Goal: Task Accomplishment & Management: Use online tool/utility

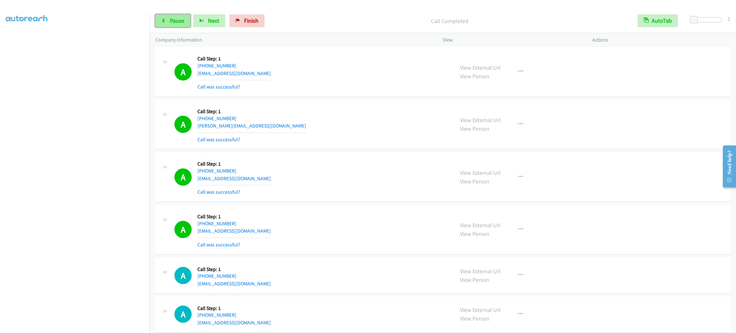
click at [176, 20] on span "Pause" at bounding box center [177, 20] width 14 height 7
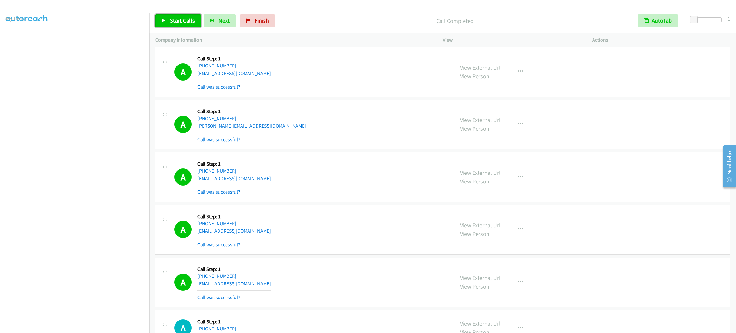
click at [189, 19] on span "Start Calls" at bounding box center [182, 20] width 25 height 7
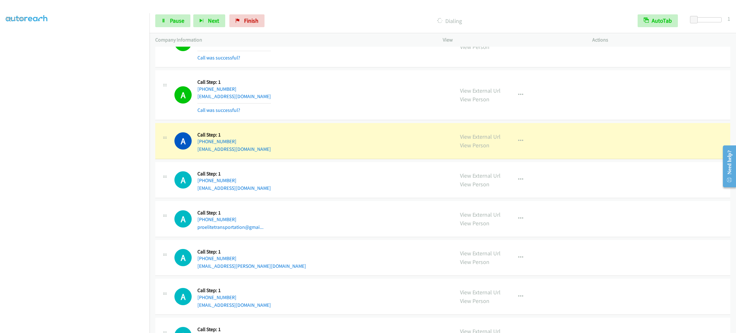
scroll to position [5632, 0]
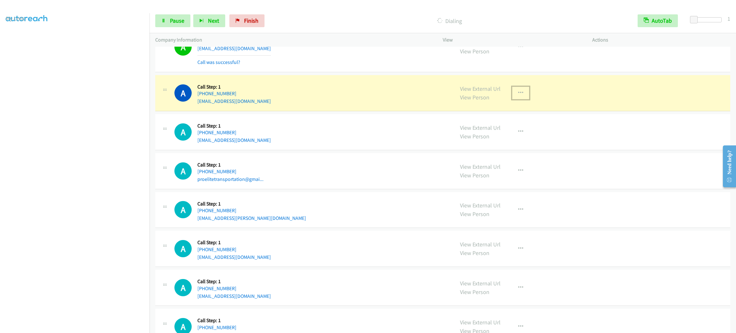
click at [515, 99] on button "button" at bounding box center [520, 93] width 17 height 13
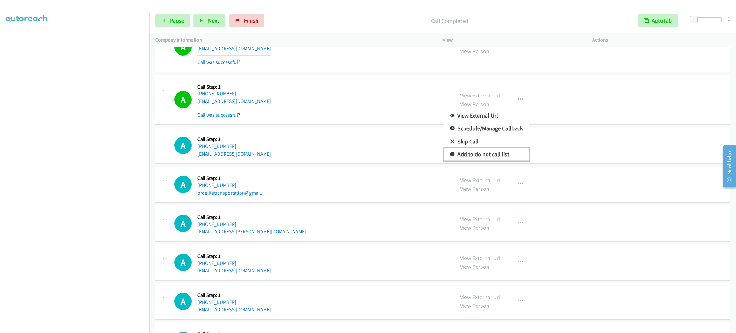
click at [496, 161] on link "Add to do not call list" at bounding box center [486, 154] width 85 height 13
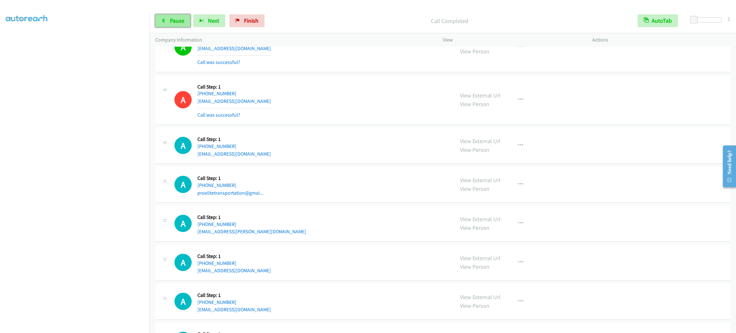
click at [182, 19] on span "Pause" at bounding box center [177, 20] width 14 height 7
click at [182, 19] on span "Start Calls" at bounding box center [182, 20] width 25 height 7
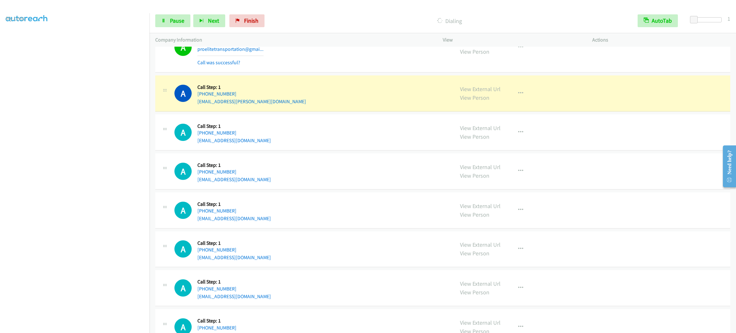
scroll to position [5814, 0]
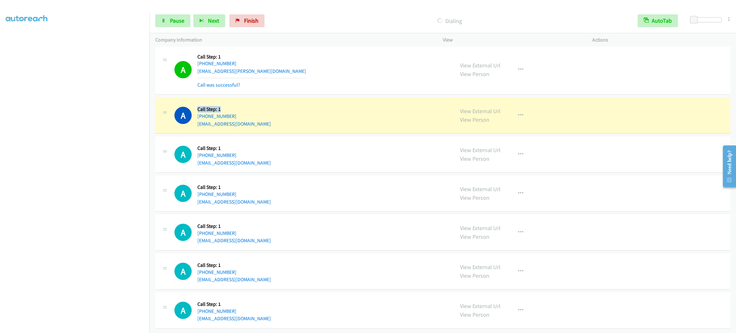
drag, startPoint x: 230, startPoint y: 116, endPoint x: 198, endPoint y: 112, distance: 32.2
click at [198, 112] on h5 "Call Step: 1" at bounding box center [233, 109] width 73 height 6
click at [231, 112] on h5 "Call Step: 1" at bounding box center [233, 109] width 73 height 6
drag, startPoint x: 225, startPoint y: 114, endPoint x: 196, endPoint y: 110, distance: 28.9
click at [196, 110] on div "A Callback Scheduled Call Step: 1 America/New_York +1 203-615-1571 mogrant@outl…" at bounding box center [311, 115] width 274 height 24
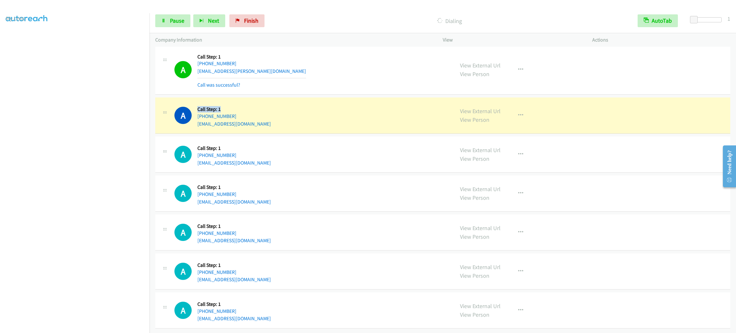
click at [196, 110] on div "A Callback Scheduled Call Step: 1 America/New_York +1 203-615-1571 mogrant@outl…" at bounding box center [311, 115] width 274 height 24
drag, startPoint x: 196, startPoint y: 110, endPoint x: 224, endPoint y: 113, distance: 28.0
click at [224, 113] on div "A Callback Scheduled Call Step: 1 America/New_York +1 203-615-1571 mogrant@outl…" at bounding box center [311, 115] width 274 height 24
click at [224, 112] on h5 "Call Step: 1" at bounding box center [233, 109] width 73 height 6
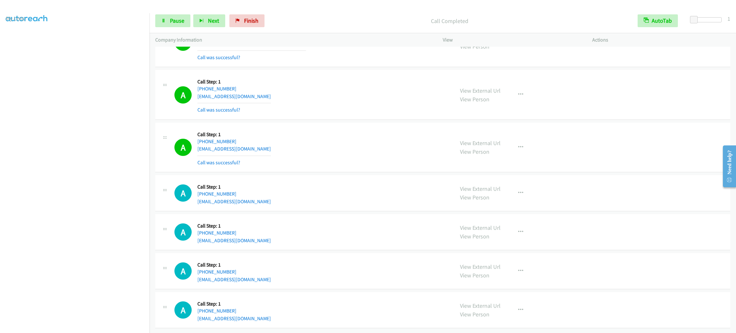
scroll to position [5855, 0]
click at [507, 138] on div "View External Url View Person View External Url Email Schedule/Manage Callback …" at bounding box center [531, 147] width 155 height 38
click at [512, 141] on button "button" at bounding box center [520, 147] width 17 height 13
drag, startPoint x: 482, startPoint y: 192, endPoint x: 477, endPoint y: 193, distance: 4.8
click at [481, 195] on link "Add to do not call list" at bounding box center [486, 201] width 85 height 13
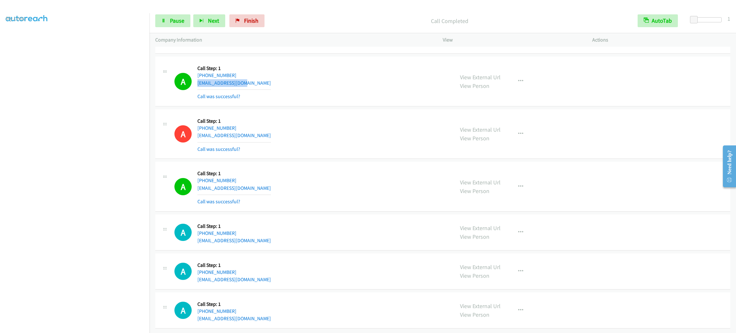
drag, startPoint x: 255, startPoint y: 89, endPoint x: 227, endPoint y: 93, distance: 29.0
click at [198, 90] on div "A Callback Scheduled Call Step: 1 America/New_York +1 203-615-1571 mogrant@outl…" at bounding box center [311, 81] width 274 height 38
click at [277, 94] on div "A Callback Scheduled Call Step: 1 America/New_York +1 203-615-1571 mogrant@outl…" at bounding box center [311, 81] width 274 height 38
drag, startPoint x: 245, startPoint y: 94, endPoint x: 240, endPoint y: 93, distance: 5.0
click at [240, 93] on div "Callback Scheduled Call Step: 1 America/New_York +1 203-615-1571 mogrant@outloo…" at bounding box center [233, 81] width 73 height 38
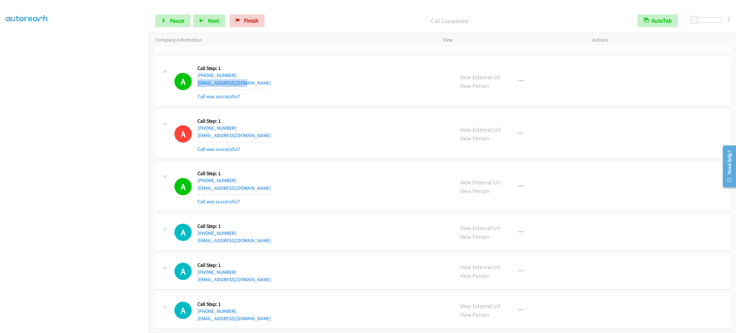
drag, startPoint x: 258, startPoint y: 89, endPoint x: 197, endPoint y: 93, distance: 61.4
click at [197, 93] on div "A Callback Scheduled Call Step: 1 America/New_York +1 203-615-1571 mogrant@outl…" at bounding box center [311, 81] width 274 height 38
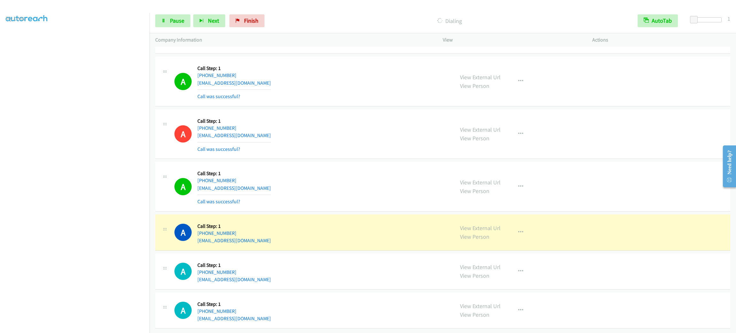
click at [294, 95] on div "A Callback Scheduled Call Step: 1 America/New_York +1 203-615-1571 mogrant@outl…" at bounding box center [311, 81] width 274 height 38
drag, startPoint x: 258, startPoint y: 89, endPoint x: 199, endPoint y: 90, distance: 58.8
click at [199, 90] on div "A Callback Scheduled Call Step: 1 America/New_York +1 203-615-1571 mogrant@outl…" at bounding box center [311, 81] width 274 height 38
click at [286, 84] on div "A Callback Scheduled Call Step: 1 America/New_York +1 203-615-1571 mogrant@outl…" at bounding box center [311, 81] width 274 height 38
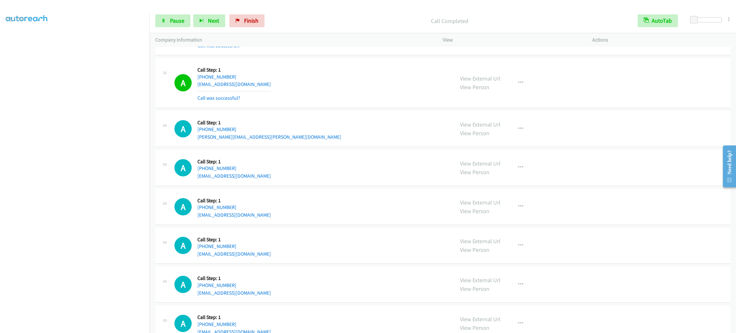
scroll to position [6156, 0]
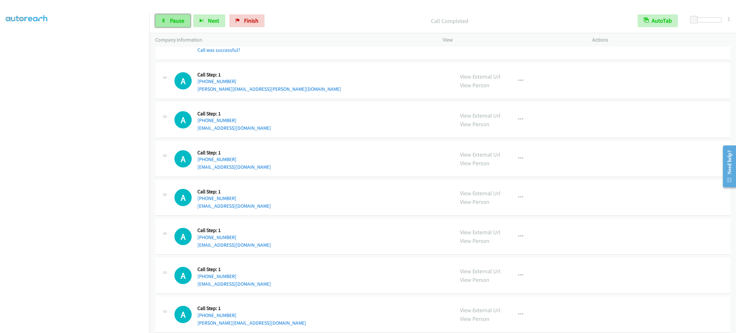
click at [175, 20] on span "Pause" at bounding box center [177, 20] width 14 height 7
click at [175, 20] on span "Start Calls" at bounding box center [182, 20] width 25 height 7
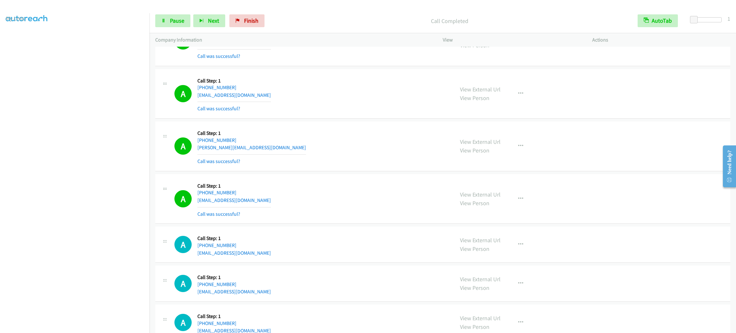
scroll to position [6604, 0]
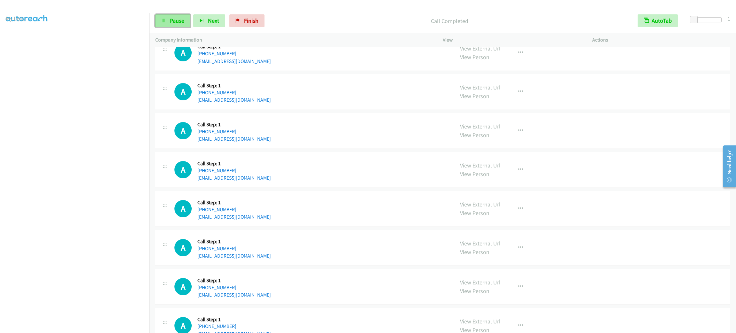
click at [185, 23] on link "Pause" at bounding box center [172, 20] width 35 height 13
click at [184, 21] on span "Start Calls" at bounding box center [182, 20] width 25 height 7
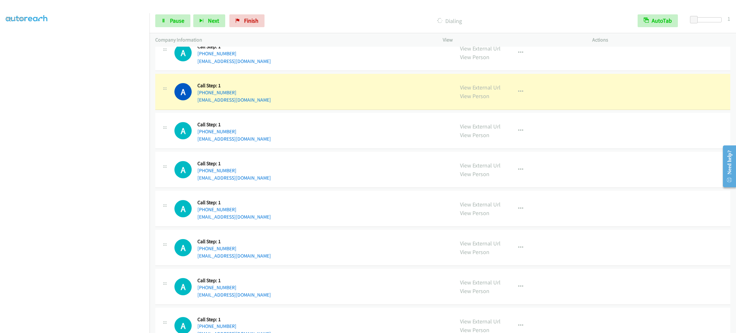
click at [507, 104] on div "View External Url View Person View External Url Email Schedule/Manage Callback …" at bounding box center [531, 91] width 155 height 24
click at [512, 98] on button "button" at bounding box center [520, 91] width 17 height 13
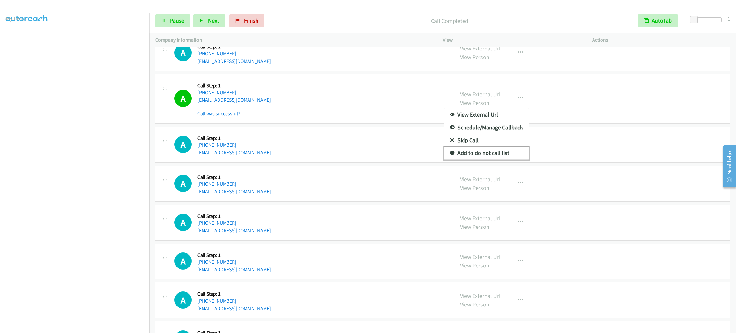
click at [499, 159] on link "Add to do not call list" at bounding box center [486, 153] width 85 height 13
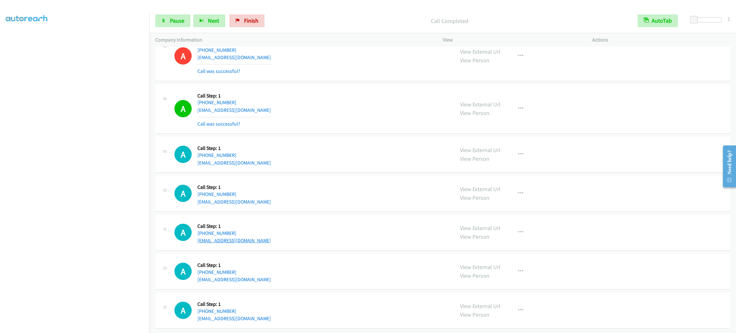
scroll to position [6670, 0]
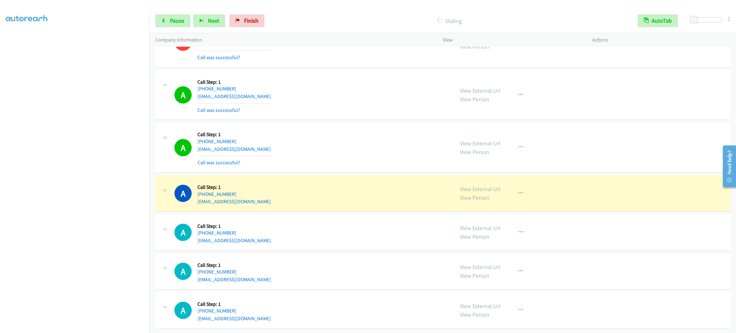
click at [507, 191] on div "View External Url View Person View External Url Email Schedule/Manage Callback …" at bounding box center [531, 193] width 155 height 24
click at [513, 193] on button "button" at bounding box center [520, 193] width 17 height 13
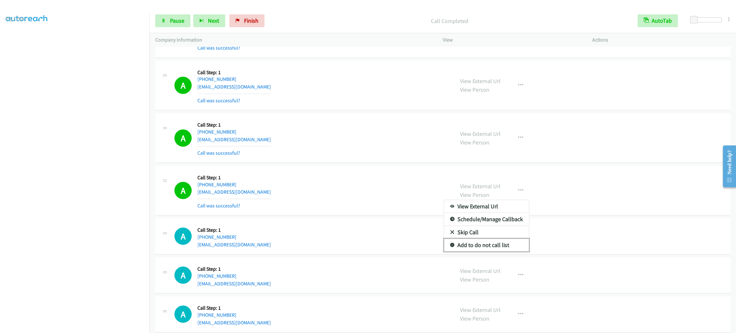
click at [488, 251] on link "Add to do not call list" at bounding box center [486, 244] width 85 height 13
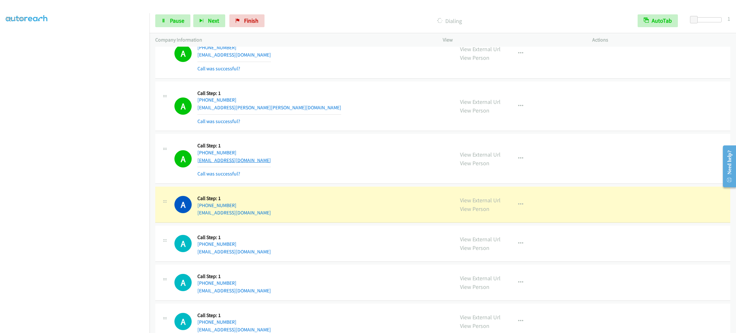
scroll to position [7091, 0]
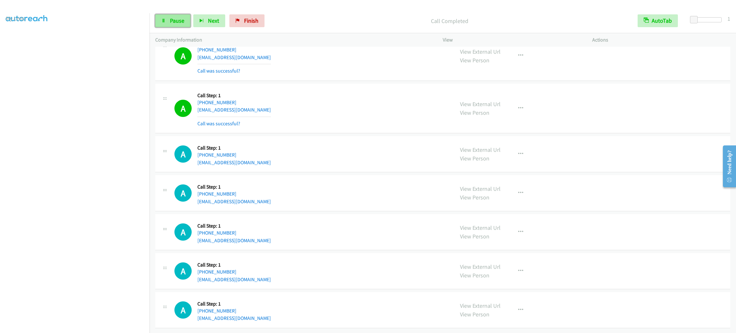
click at [183, 23] on span "Pause" at bounding box center [177, 20] width 14 height 7
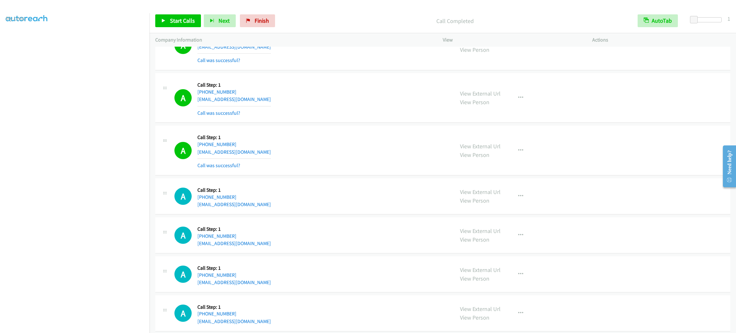
click at [382, 63] on div "A Callback Scheduled Call Step: 1 America/New_York +1 412-258-5268 monekabrown@…" at bounding box center [311, 45] width 274 height 38
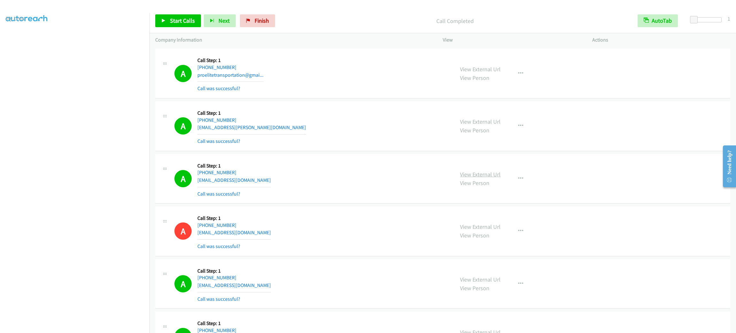
click at [468, 178] on link "View External Url" at bounding box center [480, 173] width 41 height 7
click at [184, 23] on span "Start Calls" at bounding box center [182, 20] width 25 height 7
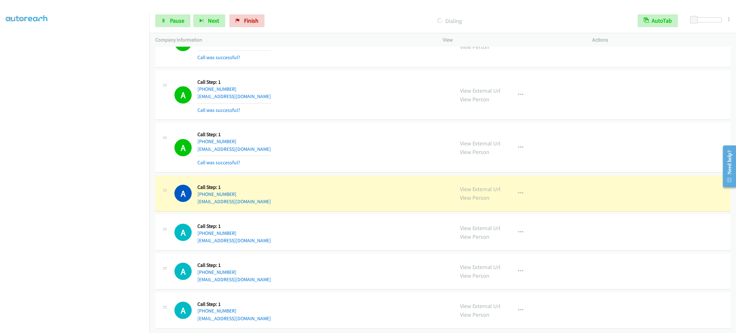
scroll to position [7118, 0]
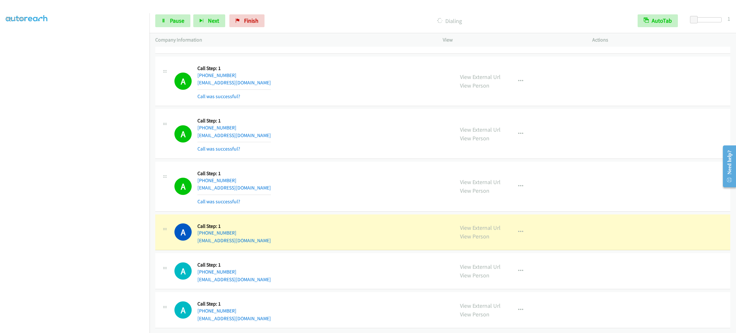
click at [183, 27] on div "Start Calls Pause Next Finish Dialing AutoTab AutoTab 1" at bounding box center [442, 21] width 586 height 25
click at [180, 24] on span "Pause" at bounding box center [177, 20] width 14 height 7
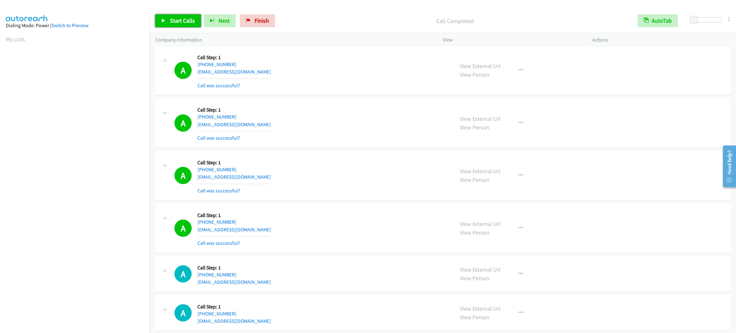
click at [166, 20] on link "Start Calls" at bounding box center [178, 20] width 46 height 13
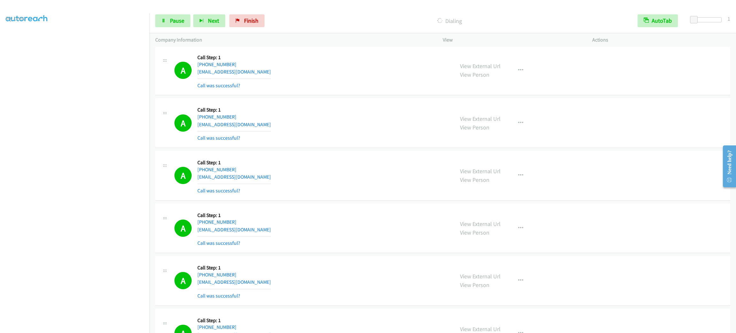
scroll to position [7329, 0]
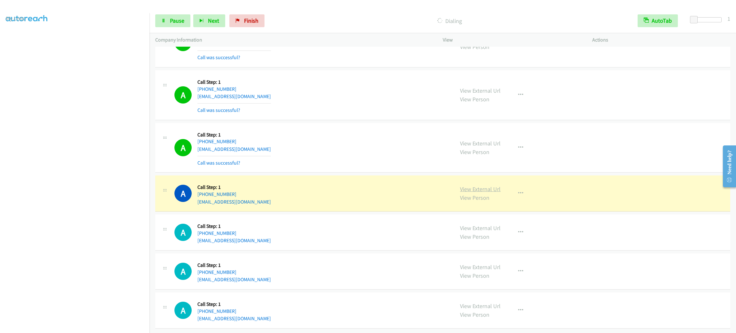
click at [466, 185] on link "View External Url" at bounding box center [480, 188] width 41 height 7
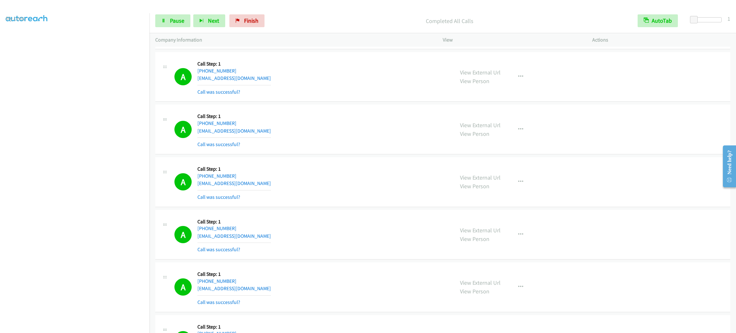
scroll to position [7438, 0]
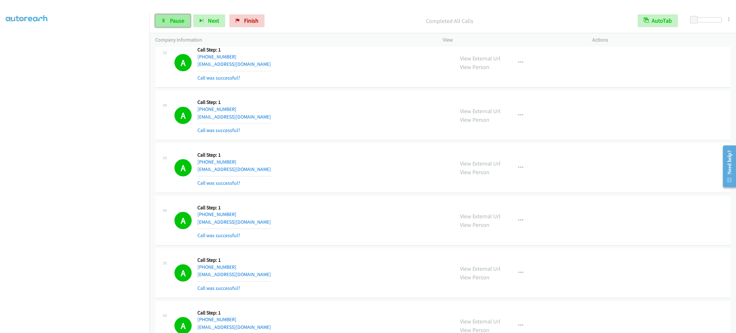
click at [182, 14] on link "Pause" at bounding box center [172, 20] width 35 height 13
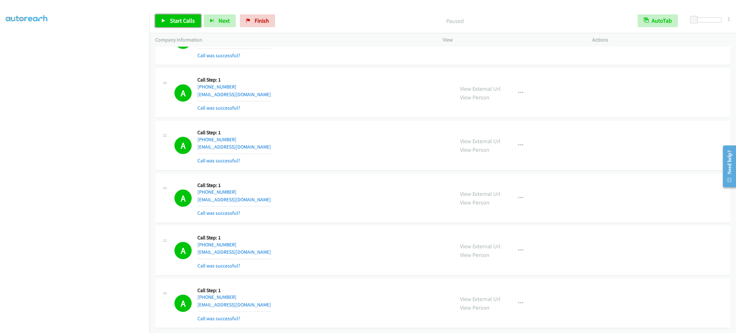
click at [183, 22] on span "Start Calls" at bounding box center [182, 20] width 25 height 7
click at [17, 40] on link "My Lists" at bounding box center [15, 38] width 19 height 7
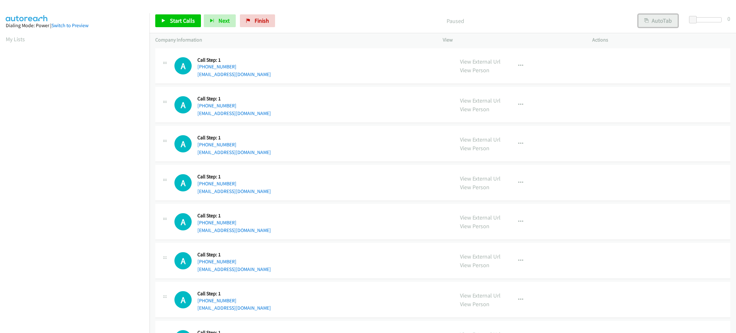
click at [649, 26] on button "AutoTab" at bounding box center [658, 20] width 40 height 13
click at [694, 18] on span at bounding box center [694, 20] width 8 height 8
click at [191, 19] on span "Start Calls" at bounding box center [182, 20] width 25 height 7
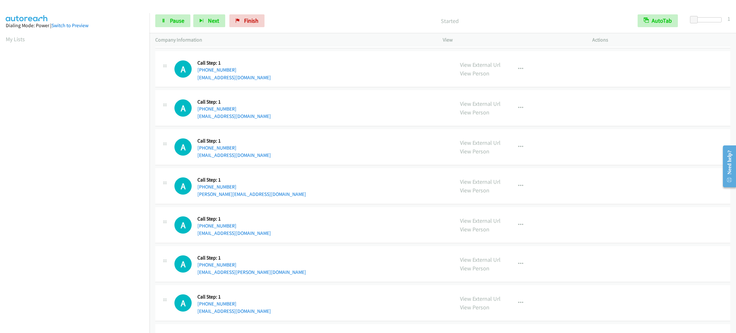
scroll to position [28, 0]
click at [166, 17] on link "Pause" at bounding box center [172, 20] width 35 height 13
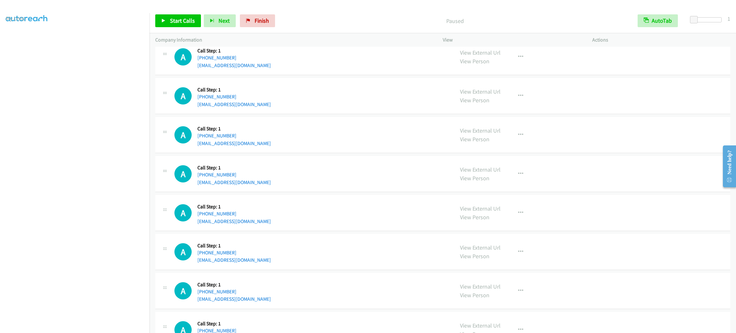
scroll to position [0, 0]
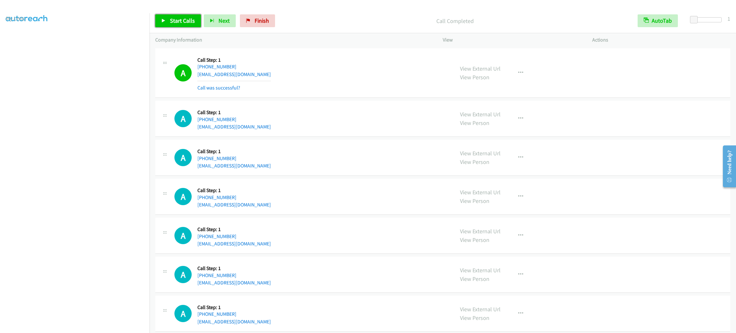
click at [187, 22] on span "Start Calls" at bounding box center [182, 20] width 25 height 7
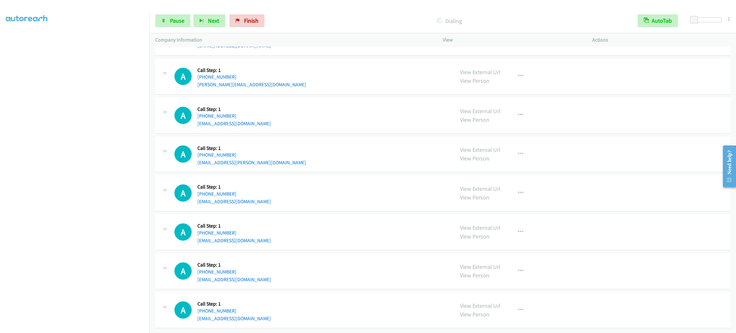
click at [80, 325] on section at bounding box center [75, 181] width 138 height 306
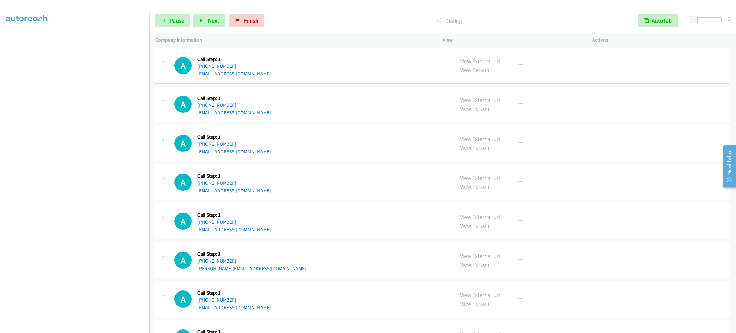
scroll to position [0, 0]
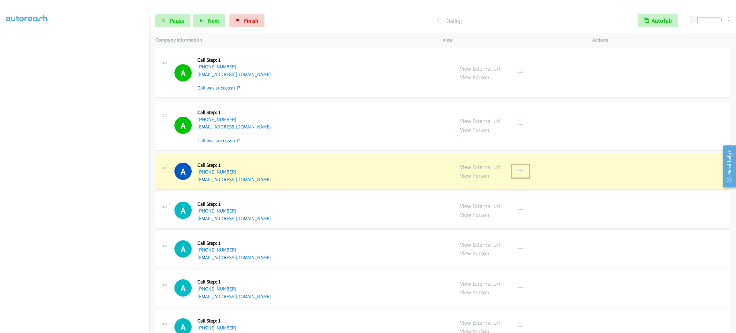
click at [520, 168] on button "button" at bounding box center [520, 170] width 17 height 13
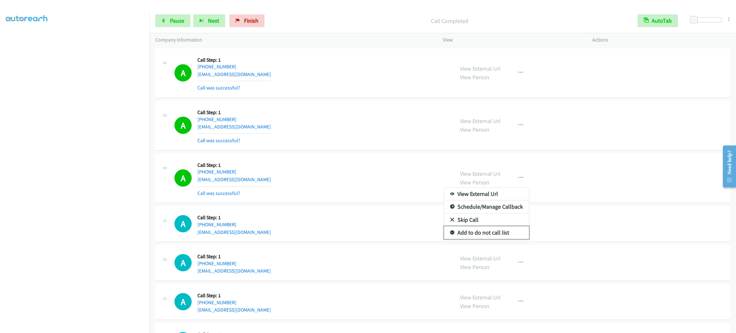
click at [513, 231] on link "Add to do not call list" at bounding box center [486, 232] width 85 height 13
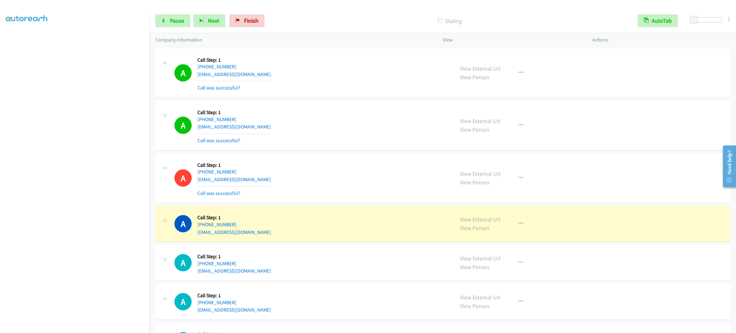
scroll to position [96, 0]
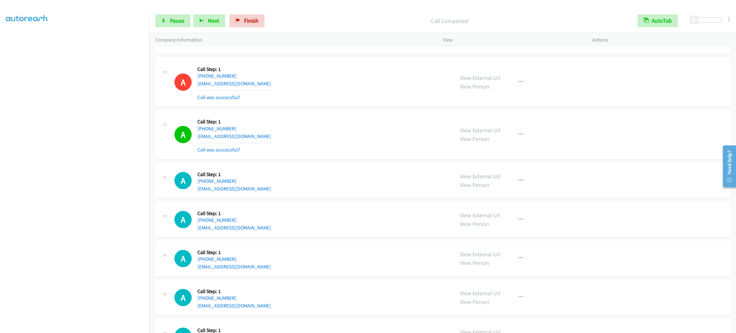
click at [507, 129] on div "View External Url View Person View External Url Email Schedule/Manage Callback …" at bounding box center [531, 135] width 155 height 38
click at [512, 132] on button "button" at bounding box center [520, 134] width 17 height 13
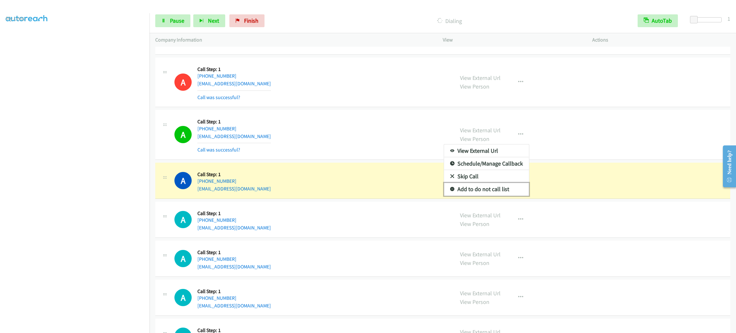
click at [482, 193] on link "Add to do not call list" at bounding box center [486, 189] width 85 height 13
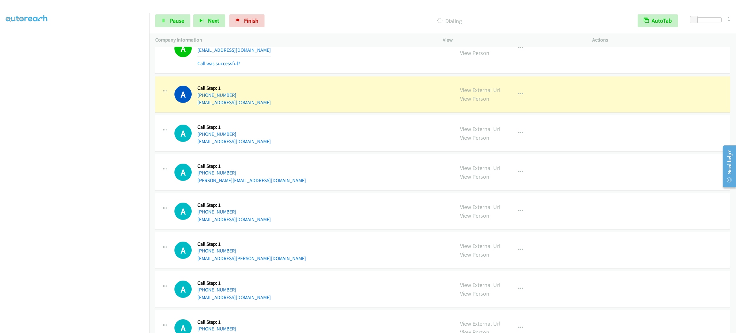
scroll to position [335, 0]
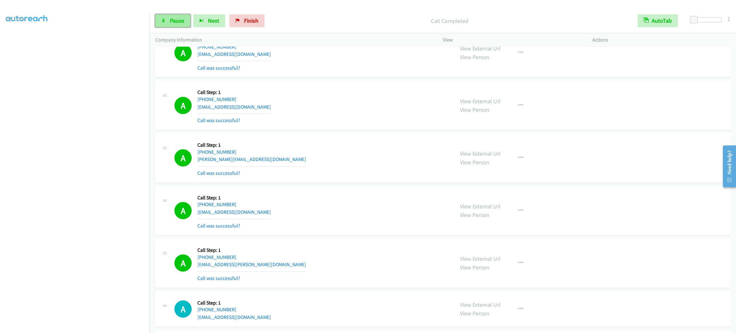
click at [181, 26] on link "Pause" at bounding box center [172, 20] width 35 height 13
click at [181, 24] on span "Start Calls" at bounding box center [182, 20] width 25 height 7
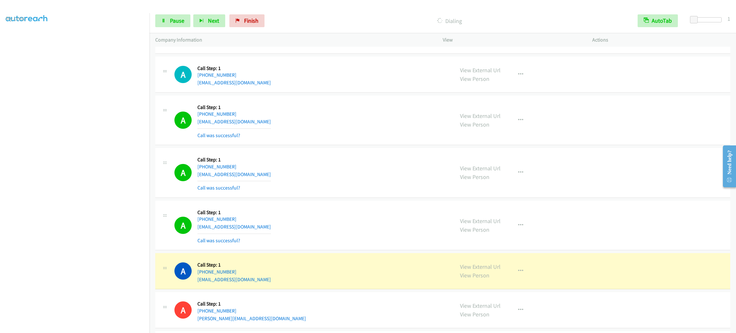
scroll to position [617, 0]
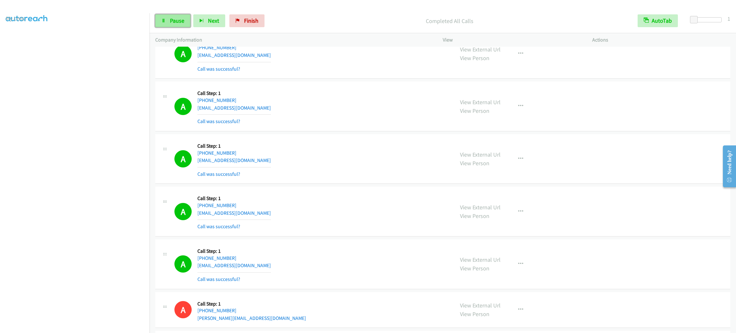
click at [181, 18] on span "Pause" at bounding box center [177, 20] width 14 height 7
click at [20, 39] on link "My Lists" at bounding box center [15, 38] width 19 height 7
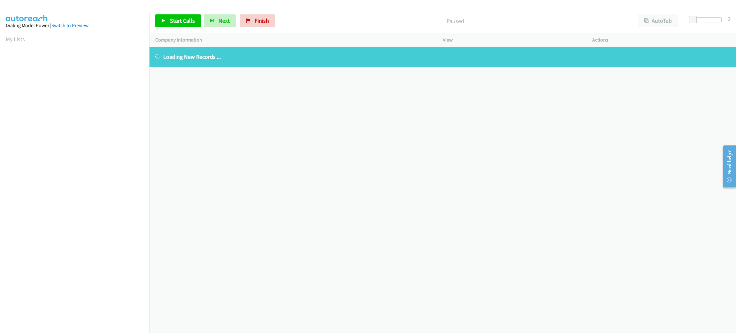
drag, startPoint x: 11, startPoint y: 42, endPoint x: 19, endPoint y: 45, distance: 8.9
click at [11, 42] on link "My Lists" at bounding box center [15, 38] width 19 height 7
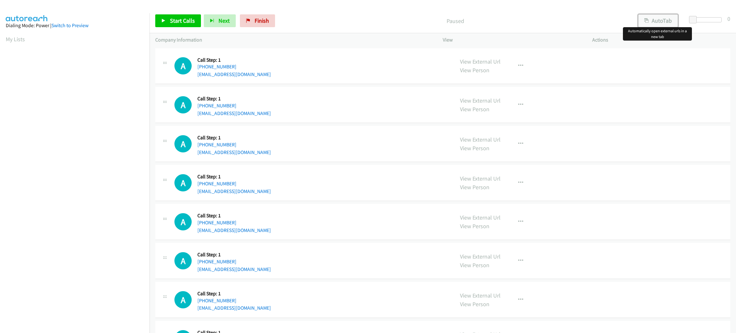
click at [656, 22] on button "AutoTab" at bounding box center [658, 20] width 40 height 13
click at [693, 20] on span at bounding box center [694, 20] width 8 height 8
click at [177, 18] on span "Start Calls" at bounding box center [182, 20] width 25 height 7
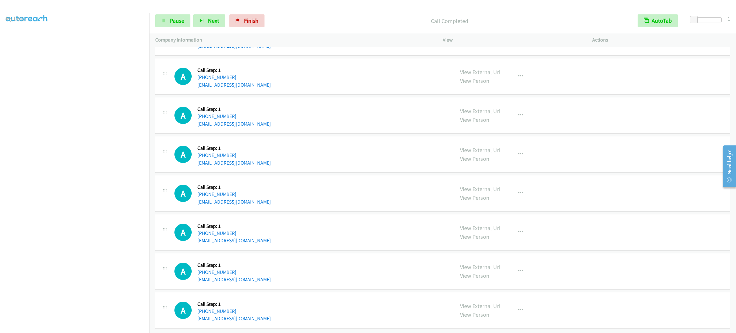
scroll to position [309, 0]
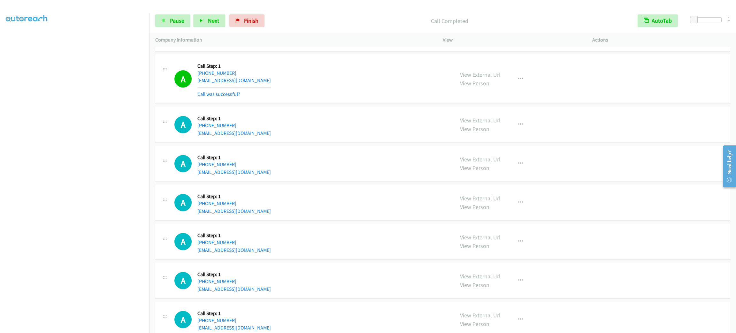
click at [87, 326] on section at bounding box center [75, 181] width 138 height 306
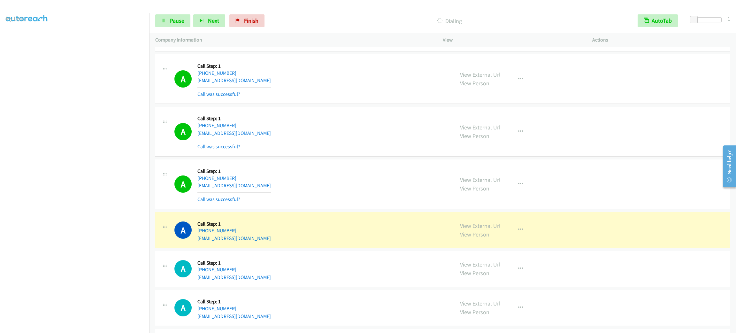
scroll to position [405, 0]
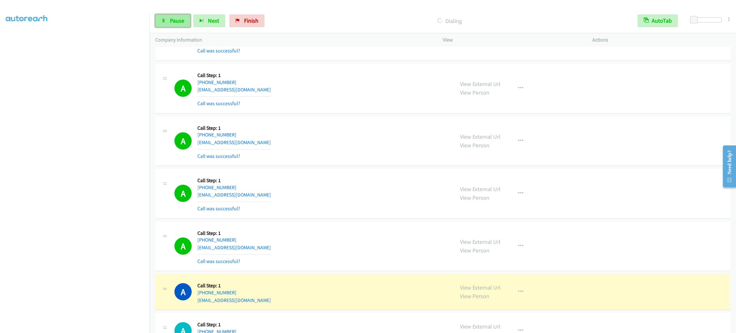
click at [177, 18] on span "Pause" at bounding box center [177, 20] width 14 height 7
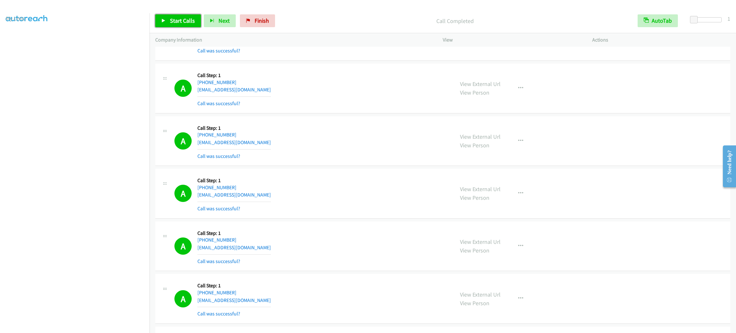
click at [185, 24] on span "Start Calls" at bounding box center [182, 20] width 25 height 7
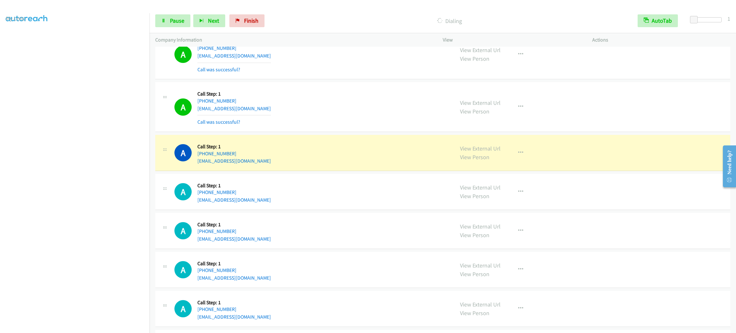
scroll to position [692, 0]
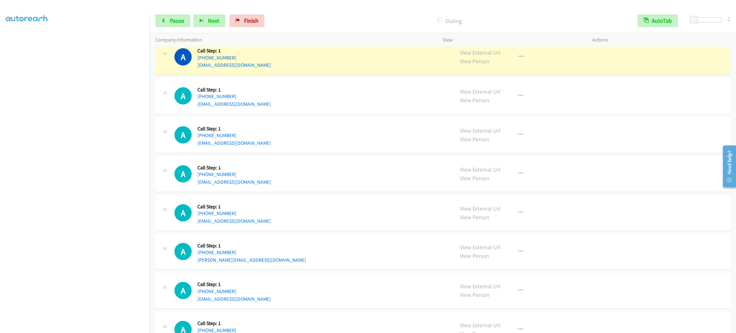
click at [532, 57] on div "View External Url View Person View External Url Email Schedule/Manage Callback …" at bounding box center [531, 57] width 155 height 24
click at [524, 59] on button "button" at bounding box center [520, 56] width 17 height 13
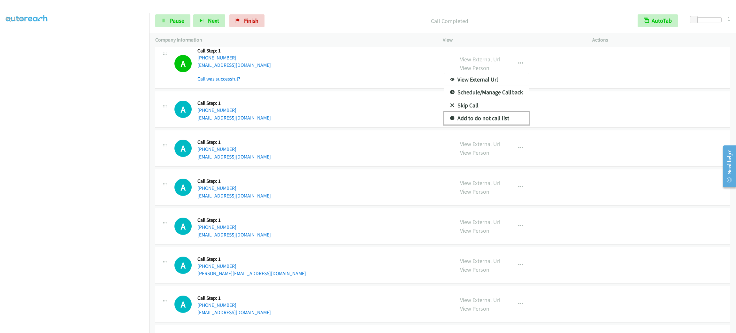
click at [494, 117] on link "Add to do not call list" at bounding box center [486, 118] width 85 height 13
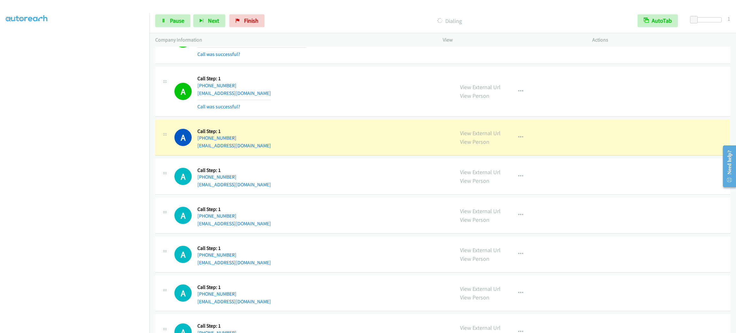
scroll to position [1027, 0]
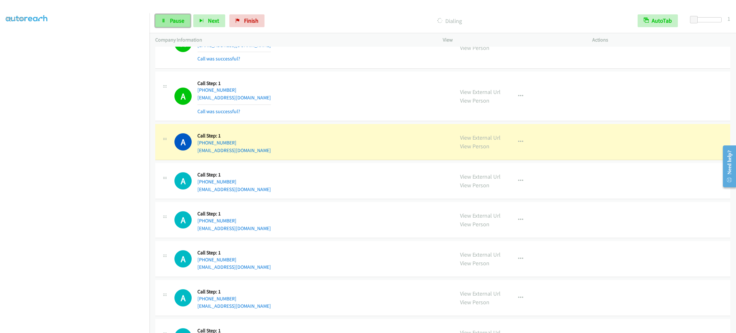
click at [176, 26] on link "Pause" at bounding box center [172, 20] width 35 height 13
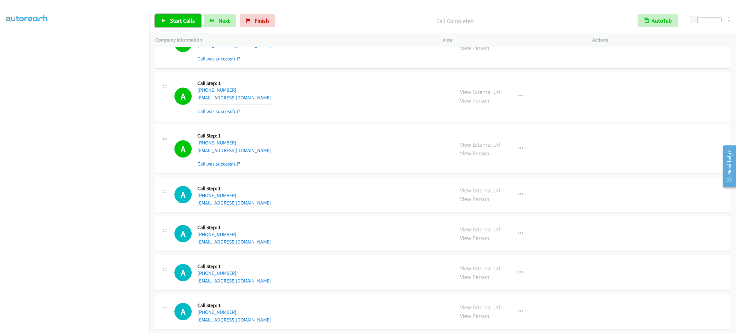
click at [180, 23] on span "Start Calls" at bounding box center [182, 20] width 25 height 7
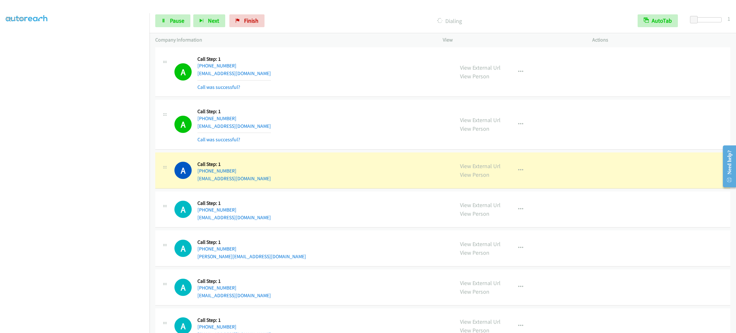
scroll to position [1506, 0]
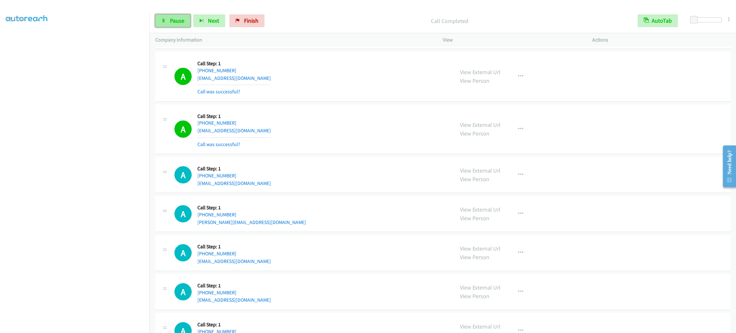
click at [177, 23] on span "Pause" at bounding box center [177, 20] width 14 height 7
click at [172, 19] on span "Start Calls" at bounding box center [182, 20] width 25 height 7
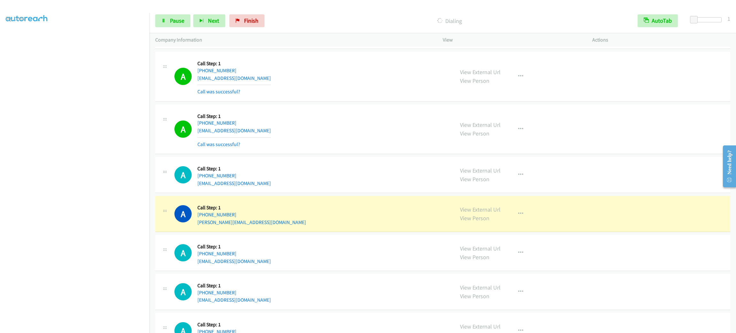
click at [513, 215] on div "View External Url View Person View External Url Email Schedule/Manage Callback …" at bounding box center [531, 213] width 155 height 24
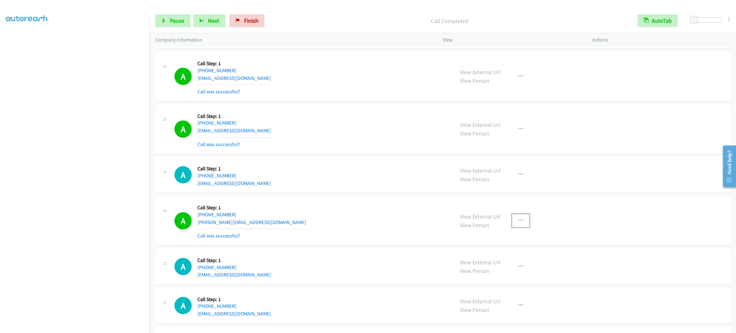
click at [519, 218] on button "button" at bounding box center [520, 220] width 17 height 13
click at [505, 279] on link "Add to do not call list" at bounding box center [486, 274] width 85 height 13
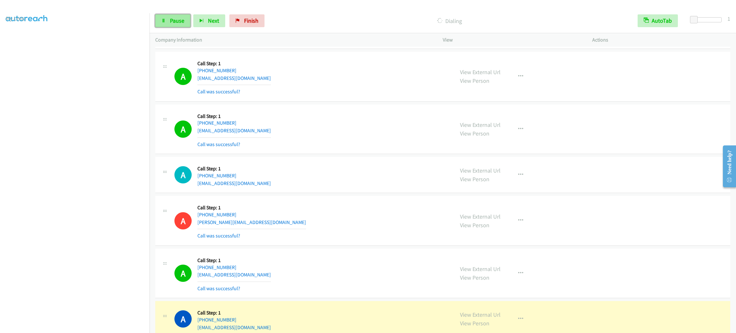
click at [171, 18] on span "Pause" at bounding box center [177, 20] width 14 height 7
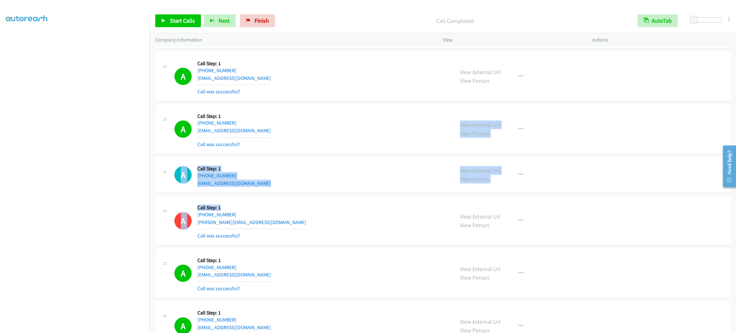
drag, startPoint x: 294, startPoint y: 143, endPoint x: 272, endPoint y: 210, distance: 70.4
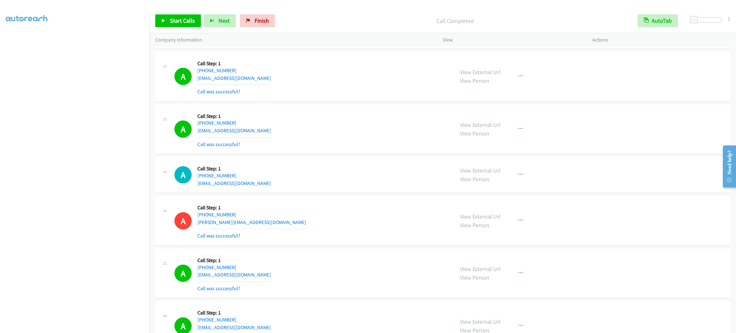
scroll to position [143, 0]
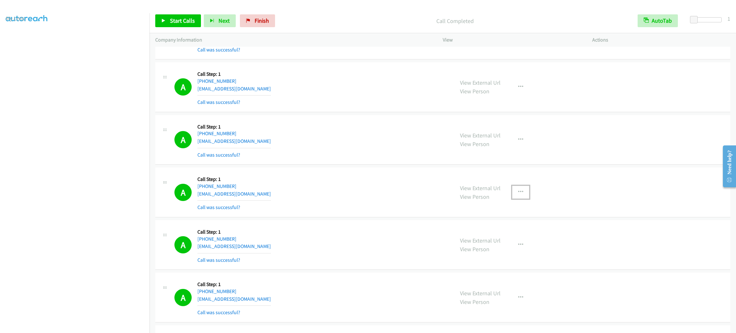
click at [518, 191] on icon "button" at bounding box center [520, 191] width 5 height 5
click at [507, 244] on link "Add to do not call list" at bounding box center [486, 246] width 85 height 13
click at [178, 16] on link "Start Calls" at bounding box center [178, 20] width 46 height 13
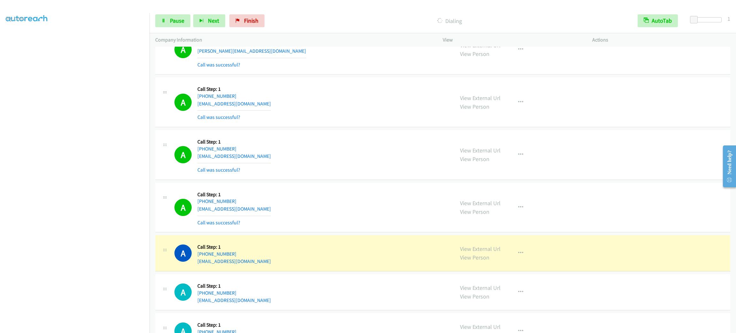
scroll to position [2298, 0]
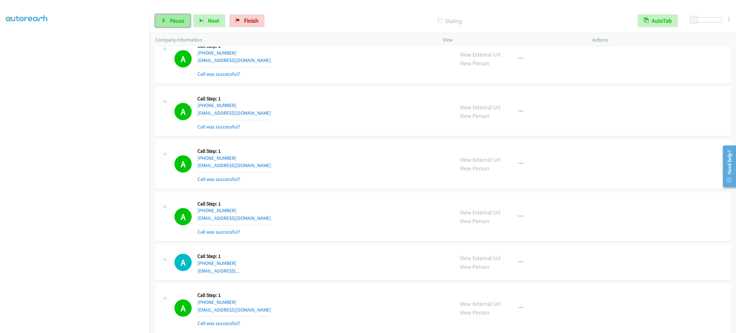
click at [169, 17] on link "Pause" at bounding box center [172, 20] width 35 height 13
click at [372, 151] on div "A Callback Scheduled Call Step: 1 America/New_York [PHONE_NUMBER] [EMAIL_ADDRES…" at bounding box center [311, 164] width 274 height 38
click at [405, 151] on div "A Callback Scheduled Call Step: 1 America/New_York [PHONE_NUMBER] [EMAIL_ADDRES…" at bounding box center [311, 164] width 274 height 38
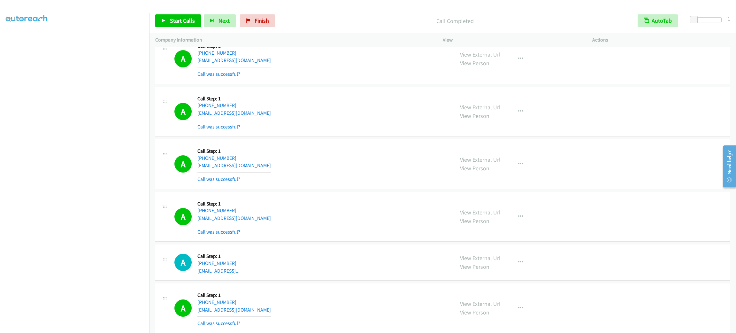
click at [405, 151] on div "A Callback Scheduled Call Step: 1 America/New_York [PHONE_NUMBER] [EMAIL_ADDRES…" at bounding box center [311, 164] width 274 height 38
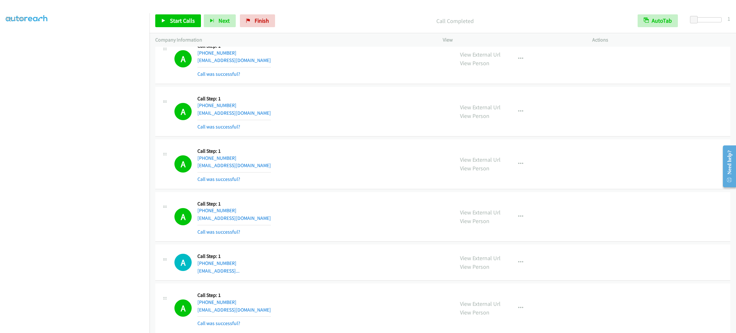
click at [405, 151] on div "A Callback Scheduled Call Step: 1 America/New_York [PHONE_NUMBER] [EMAIL_ADDRES…" at bounding box center [311, 164] width 274 height 38
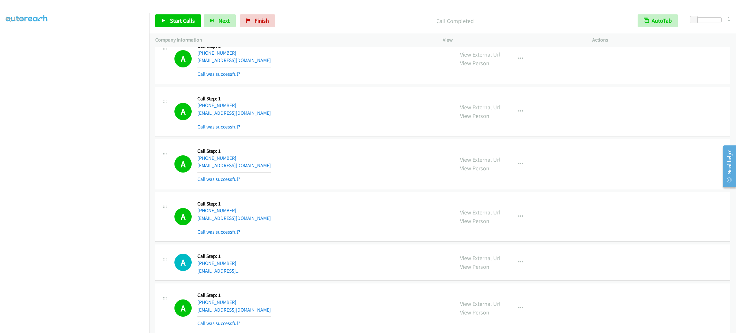
click at [405, 151] on div "A Callback Scheduled Call Step: 1 America/New_York [PHONE_NUMBER] [EMAIL_ADDRES…" at bounding box center [311, 164] width 274 height 38
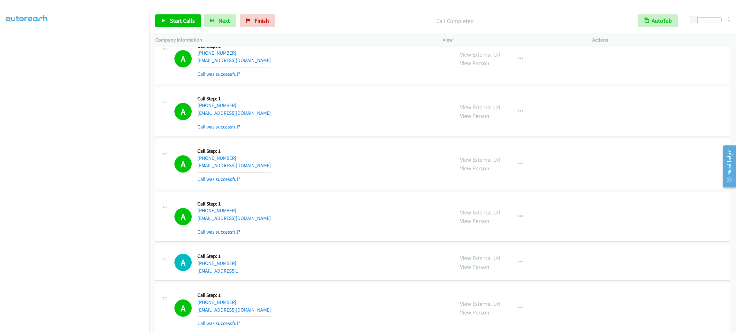
click at [405, 151] on div "A Callback Scheduled Call Step: 1 America/New_York [PHONE_NUMBER] [EMAIL_ADDRES…" at bounding box center [311, 164] width 274 height 38
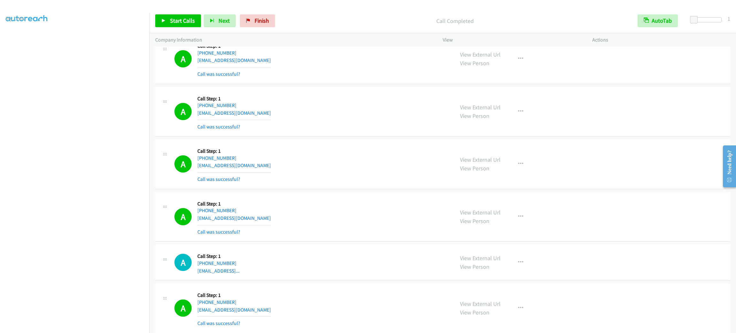
click at [405, 151] on div "A Callback Scheduled Call Step: 1 America/New_York [PHONE_NUMBER] [EMAIL_ADDRES…" at bounding box center [311, 164] width 274 height 38
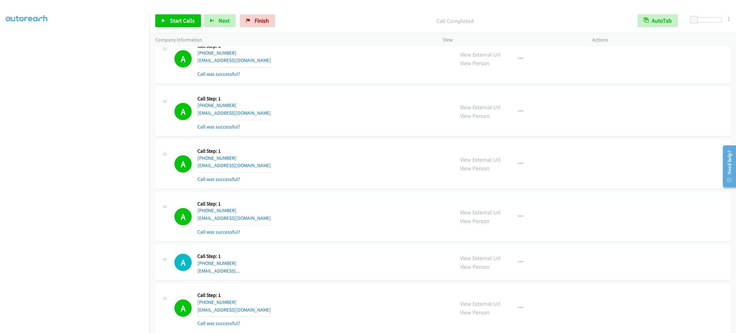
click at [405, 151] on div "A Callback Scheduled Call Step: 1 America/New_York [PHONE_NUMBER] [EMAIL_ADDRES…" at bounding box center [311, 164] width 274 height 38
click at [384, 131] on div "A Callback Scheduled Call Step: 1 [GEOGRAPHIC_DATA]/[GEOGRAPHIC_DATA] [PHONE_NU…" at bounding box center [311, 112] width 274 height 38
